Goal: Transaction & Acquisition: Purchase product/service

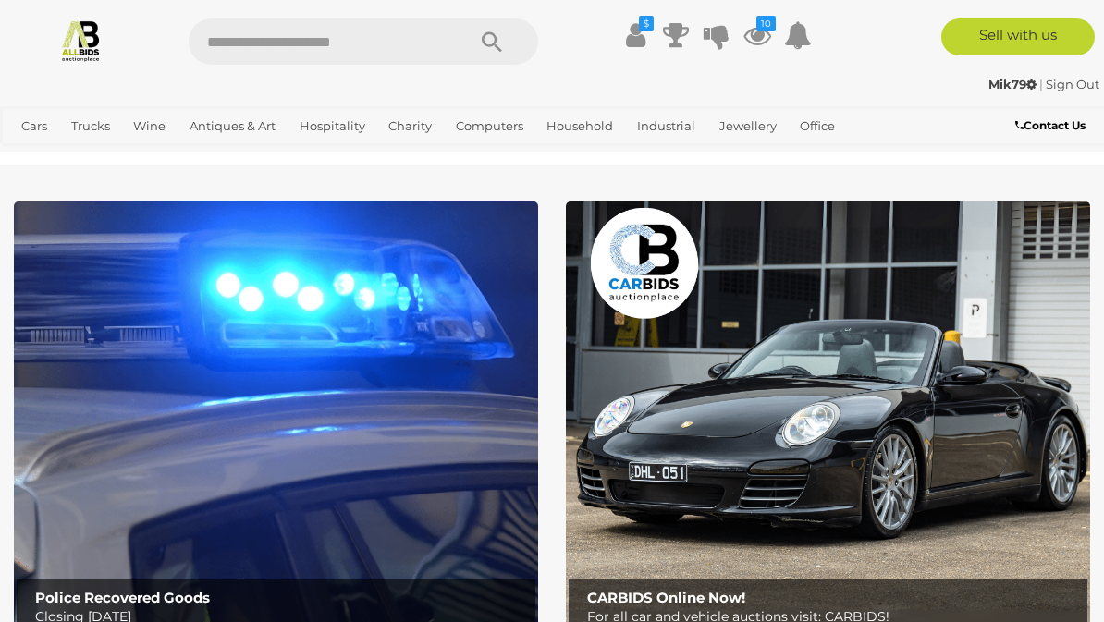
click at [756, 35] on icon at bounding box center [758, 34] width 28 height 33
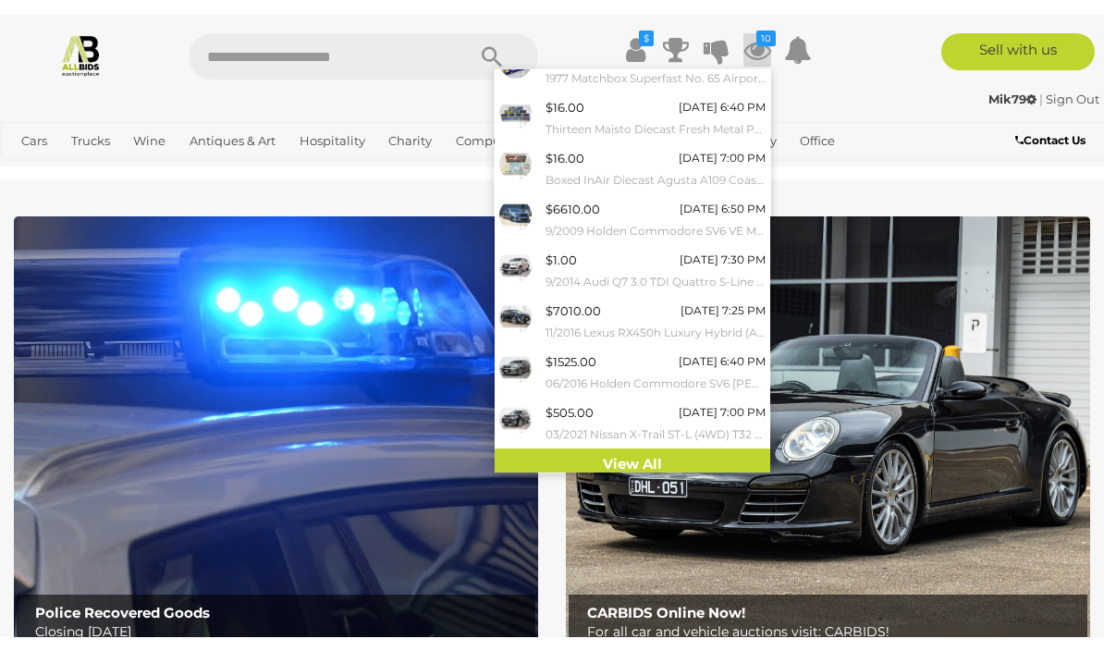
scroll to position [177, 0]
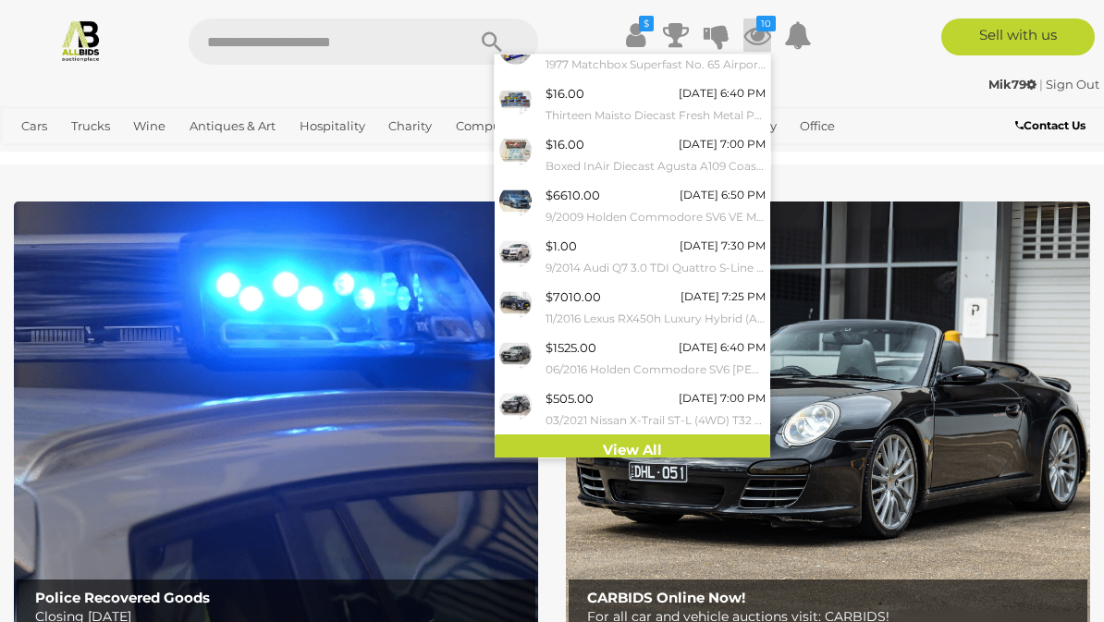
click at [525, 437] on link "View All" at bounding box center [633, 451] width 276 height 32
click at [253, 48] on input "text" at bounding box center [318, 41] width 258 height 46
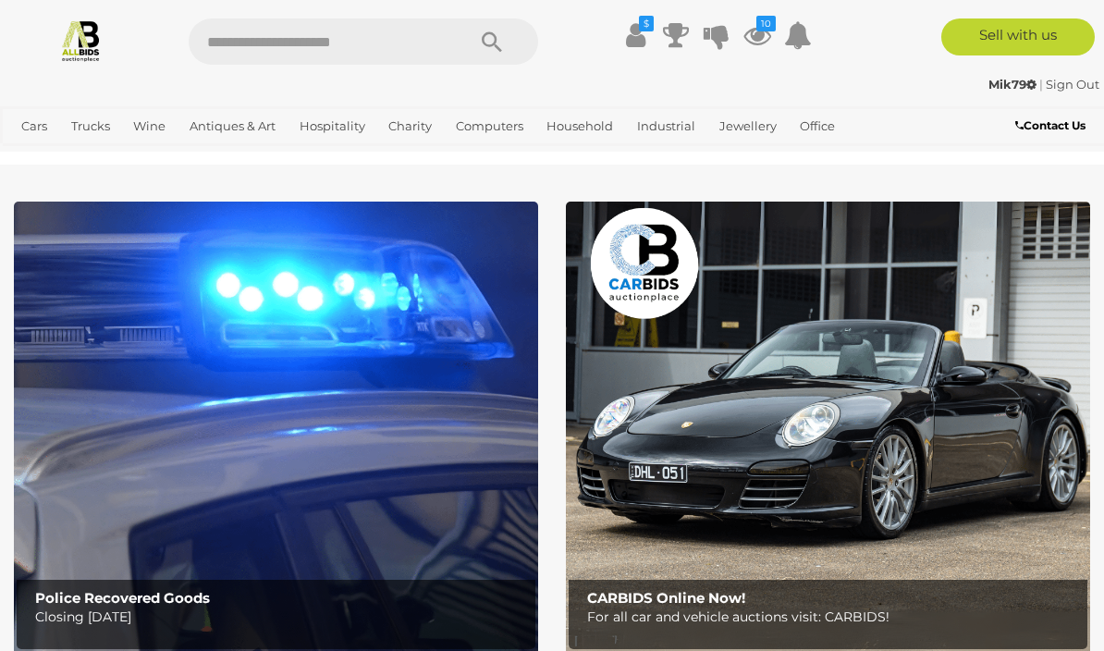
scroll to position [157, 0]
type input "****"
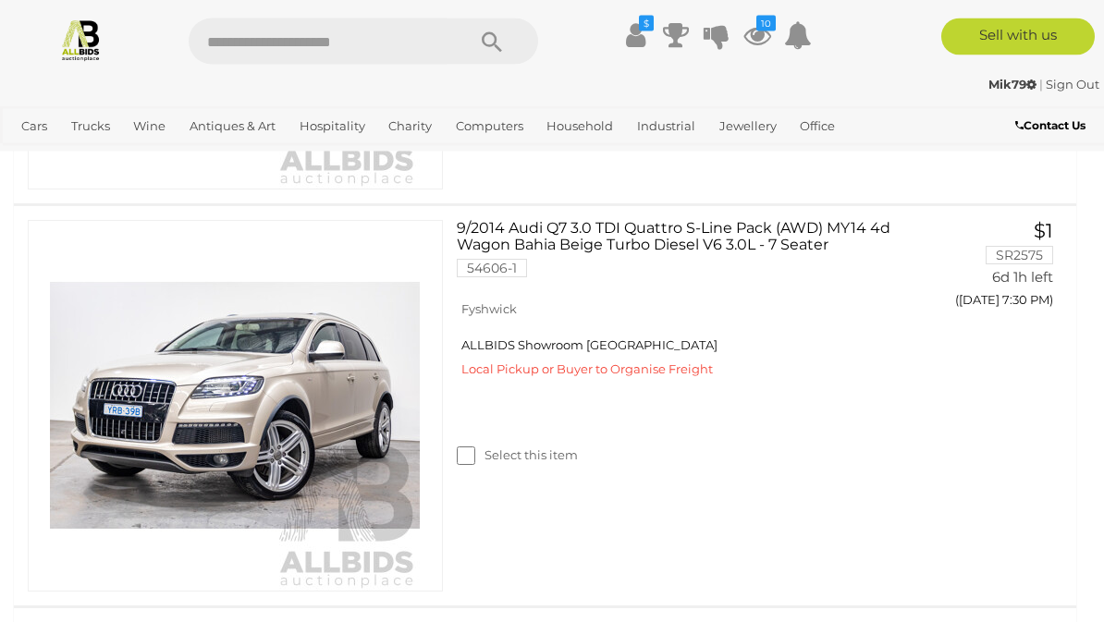
scroll to position [2722, 0]
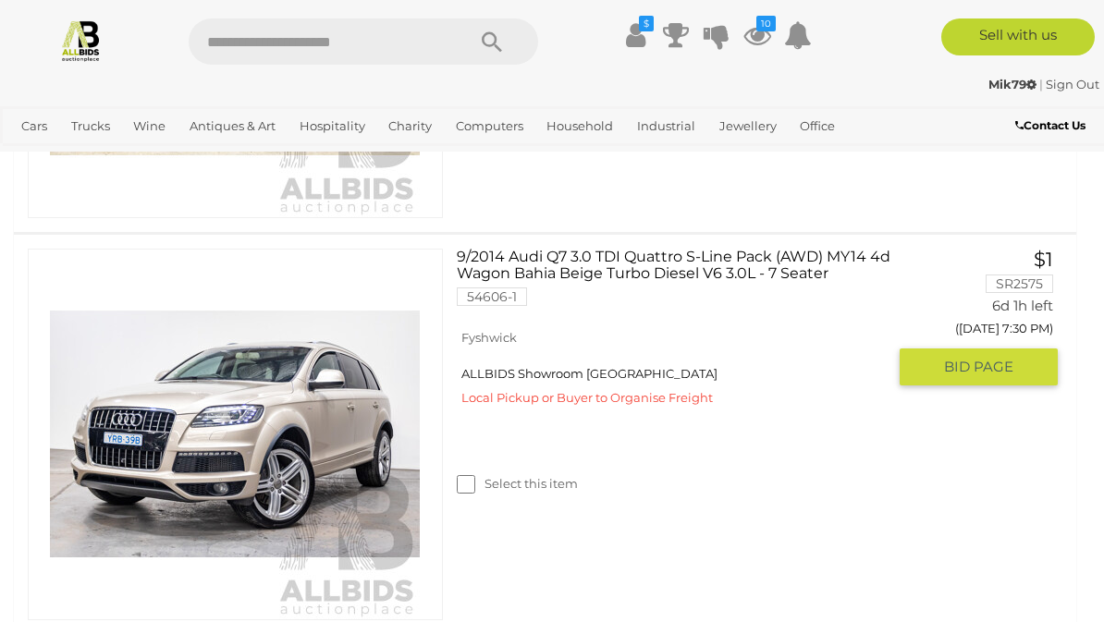
click at [104, 445] on img at bounding box center [235, 435] width 370 height 370
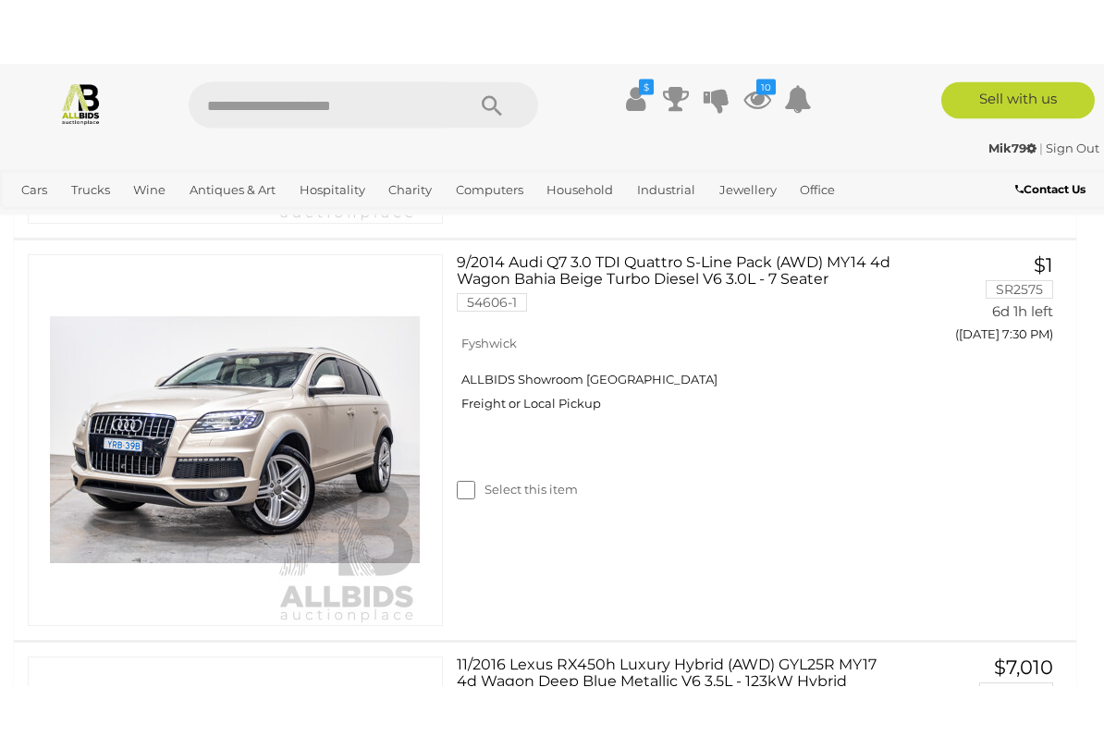
scroll to position [2780, 0]
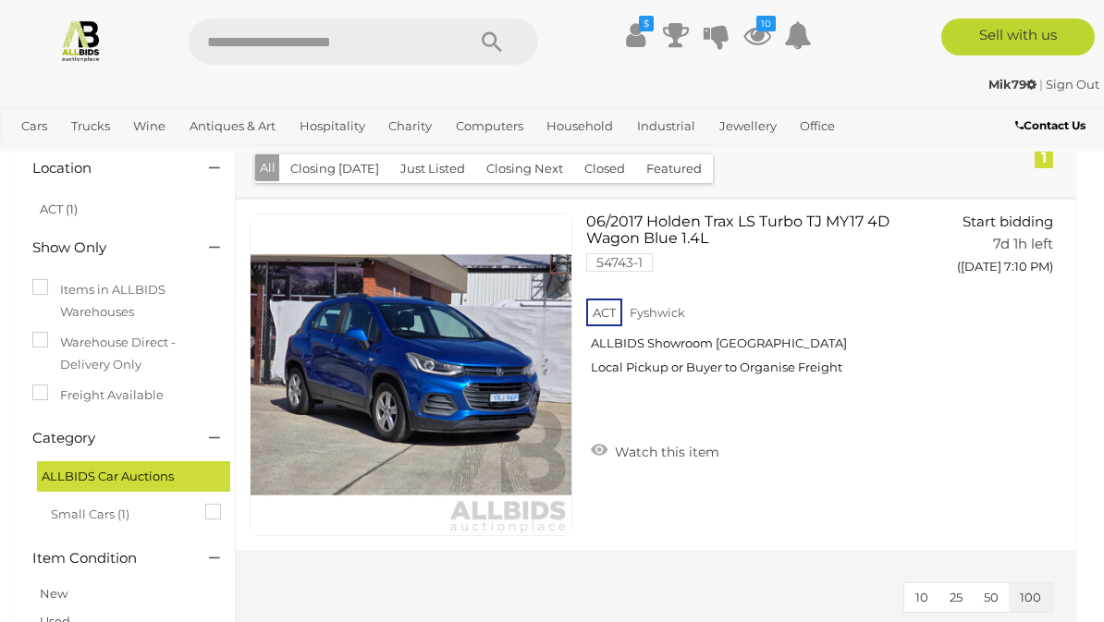
scroll to position [81, 0]
